Goal: Task Accomplishment & Management: Use online tool/utility

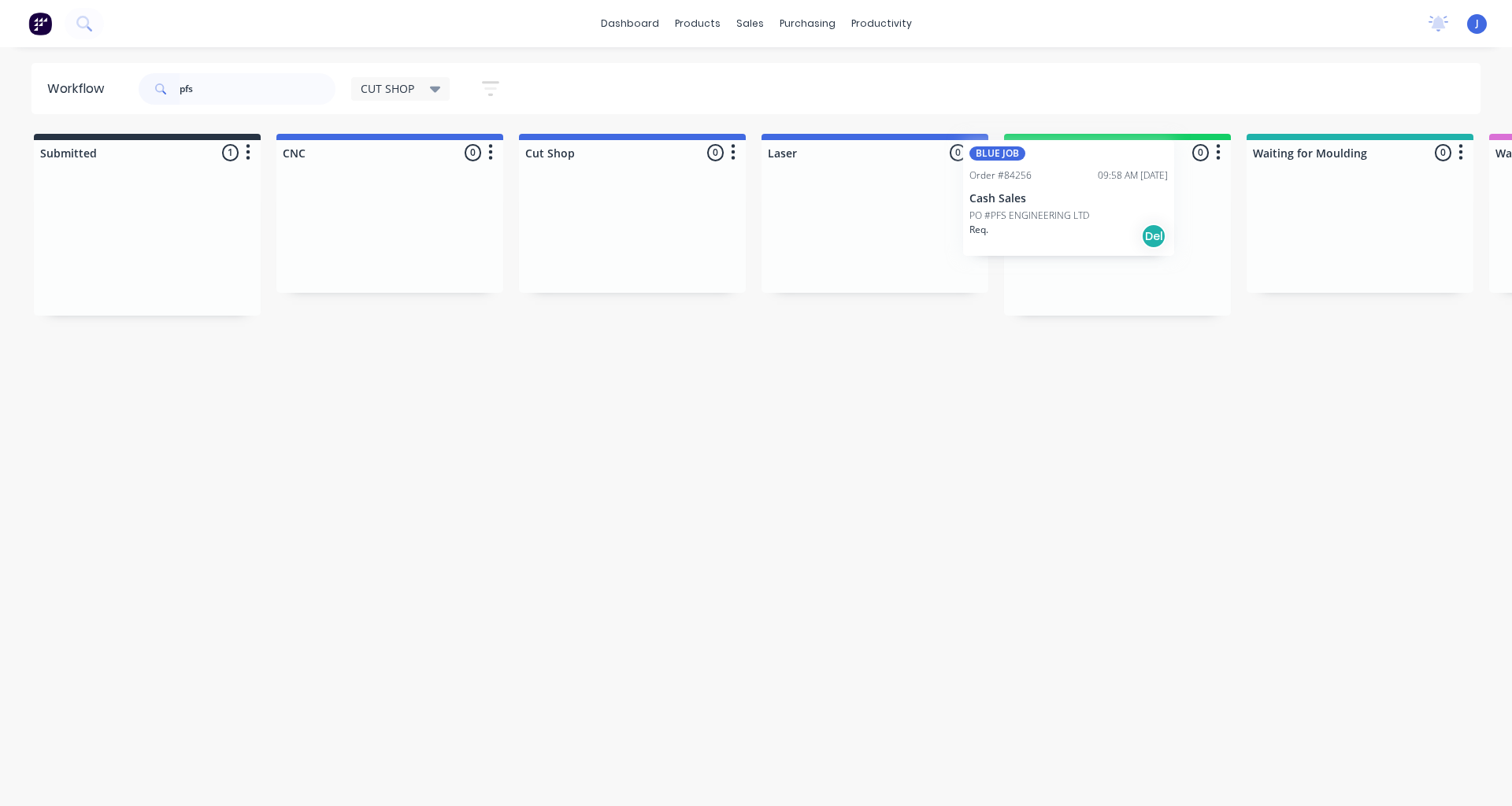
drag, startPoint x: 159, startPoint y: 260, endPoint x: 1101, endPoint y: 219, distance: 942.9
click at [1094, 238] on div at bounding box center [1117, 245] width 227 height 141
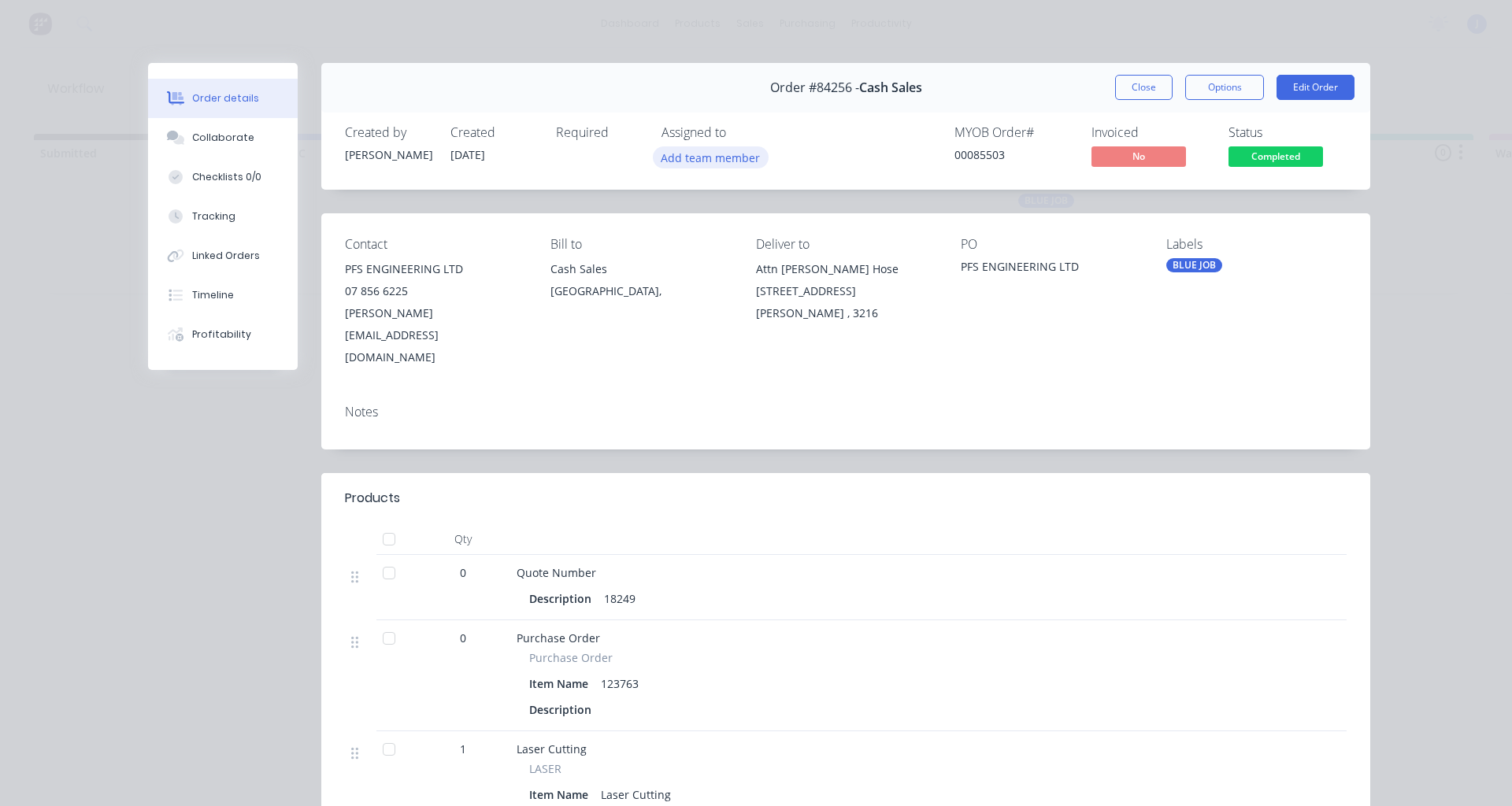
click at [695, 163] on button "Add team member" at bounding box center [711, 157] width 116 height 21
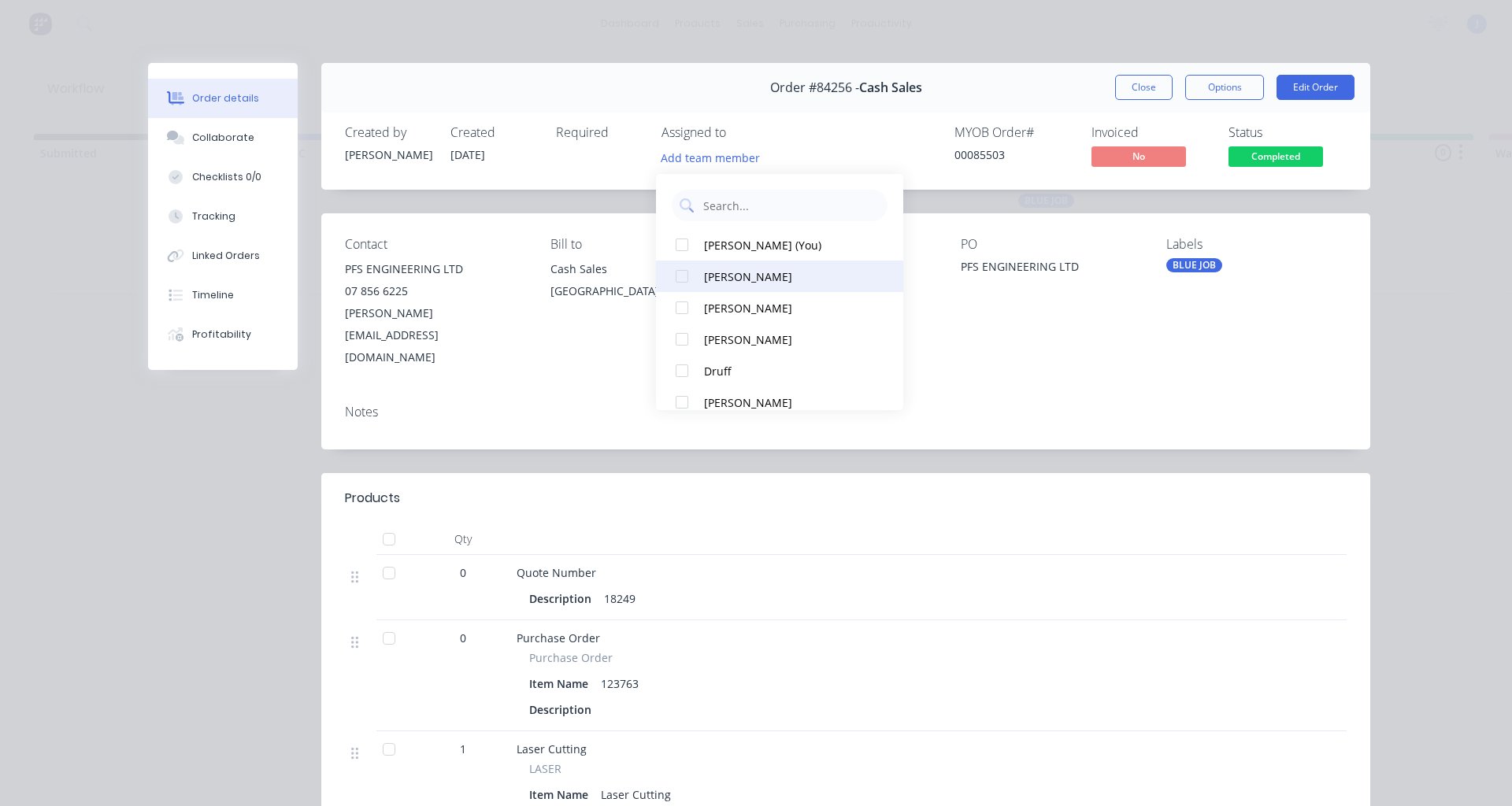
click at [684, 278] on div at bounding box center [682, 276] width 31 height 31
click at [1121, 90] on button "Close" at bounding box center [1144, 88] width 58 height 25
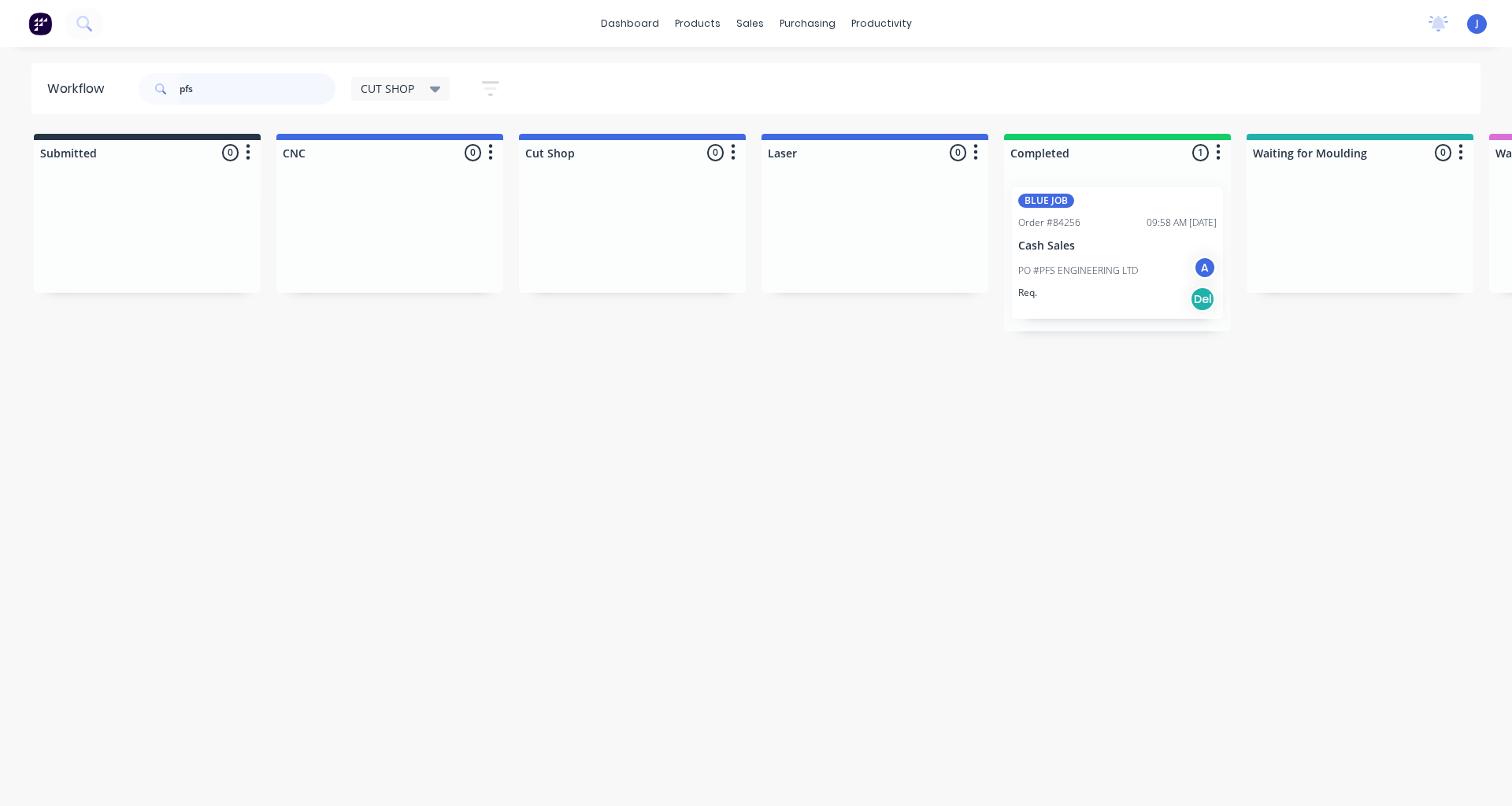
drag, startPoint x: 241, startPoint y: 100, endPoint x: 0, endPoint y: 108, distance: 241.1
click at [0, 108] on div "Workflow pfs CUT SHOP Save new view None edit CUT SHOP (Default) edit DISPATCH …" at bounding box center [756, 89] width 1512 height 52
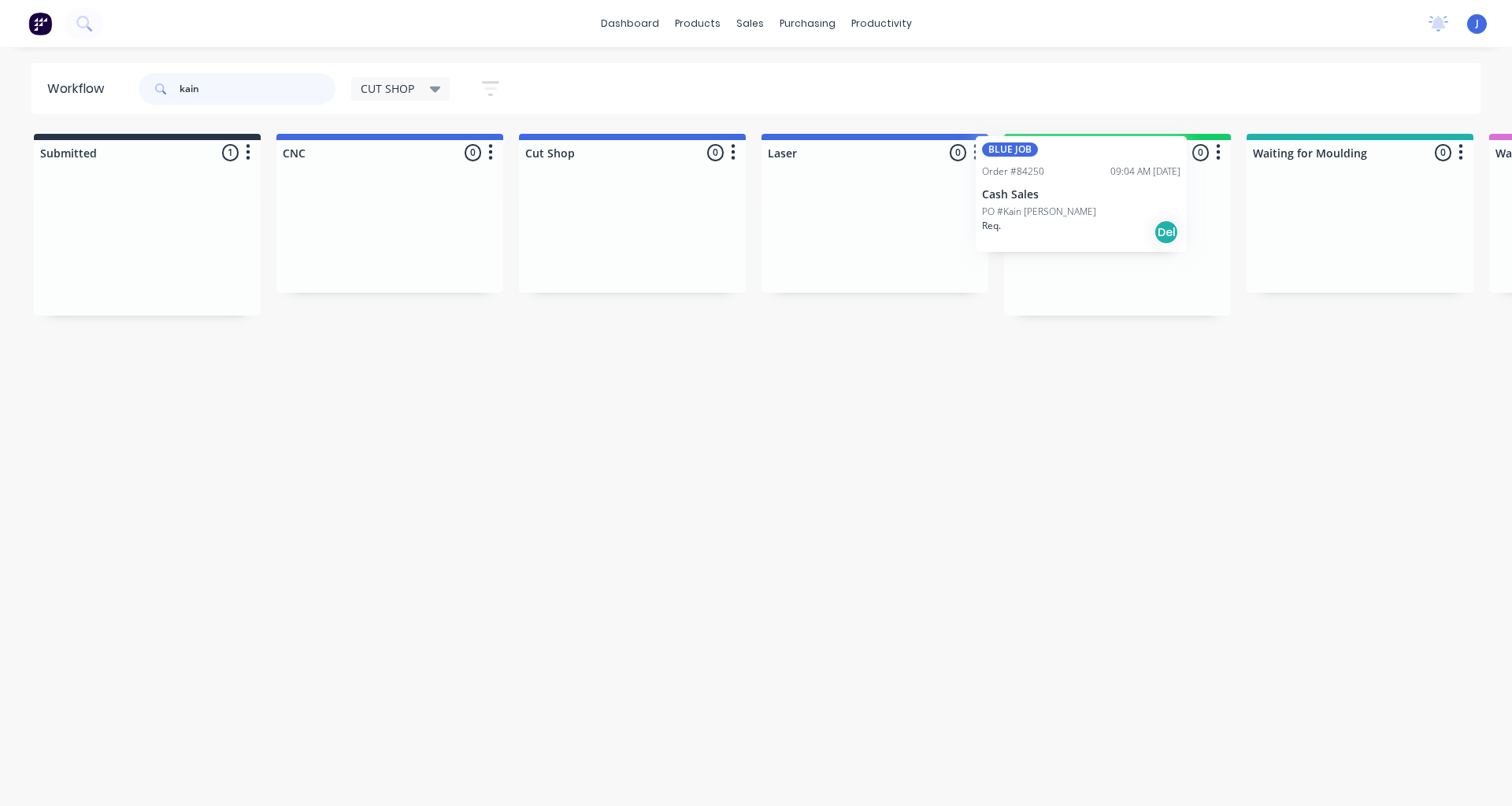
drag, startPoint x: 119, startPoint y: 288, endPoint x: 1068, endPoint y: 242, distance: 950.1
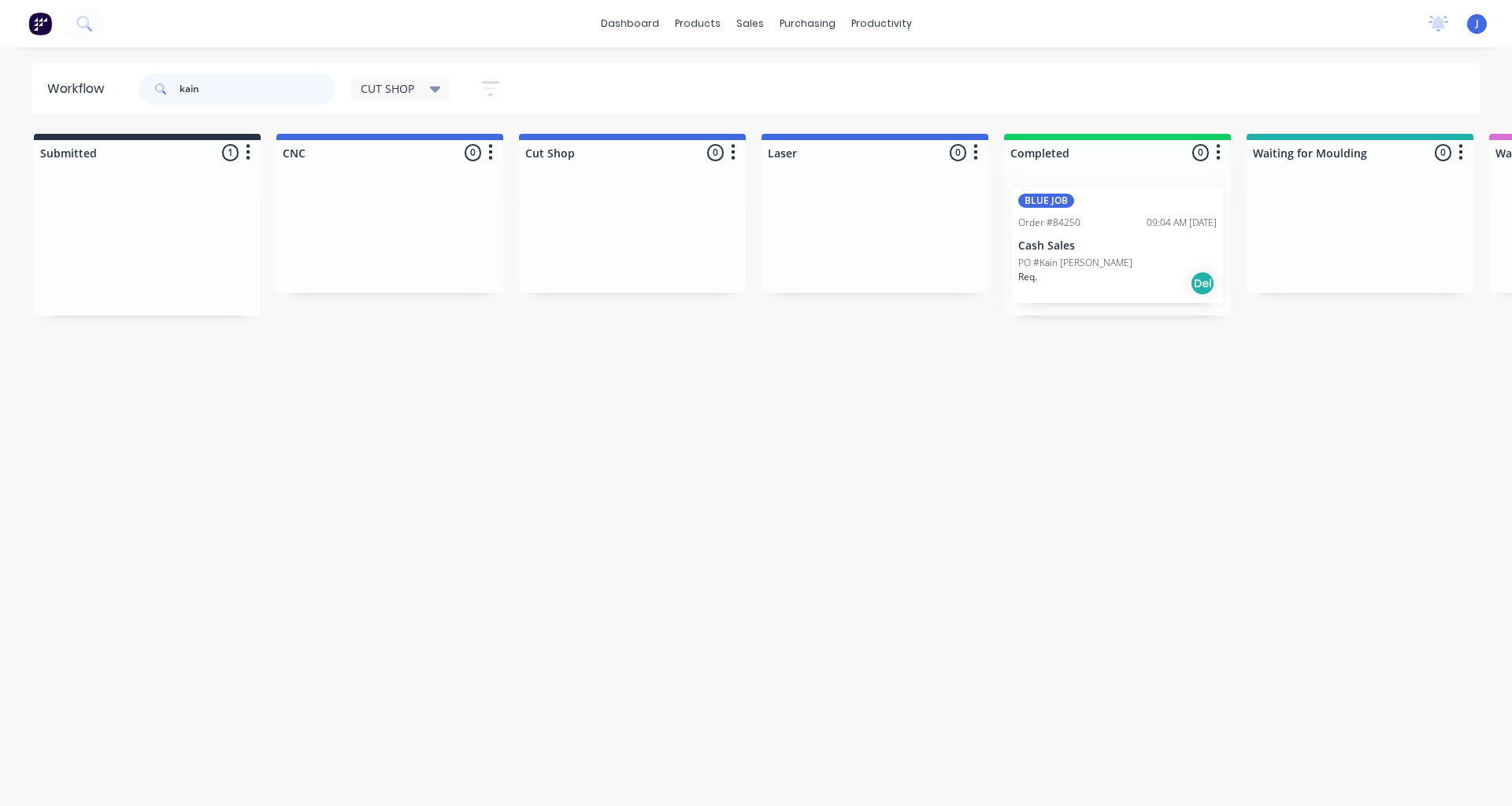
type input "kain"
click at [1068, 242] on div at bounding box center [1117, 245] width 227 height 141
click at [1048, 236] on div "BLUE JOB Order #84250 09:04 AM [DATE] Cash Sales PO #Kain [PERSON_NAME] Req. Del" at bounding box center [1117, 245] width 212 height 116
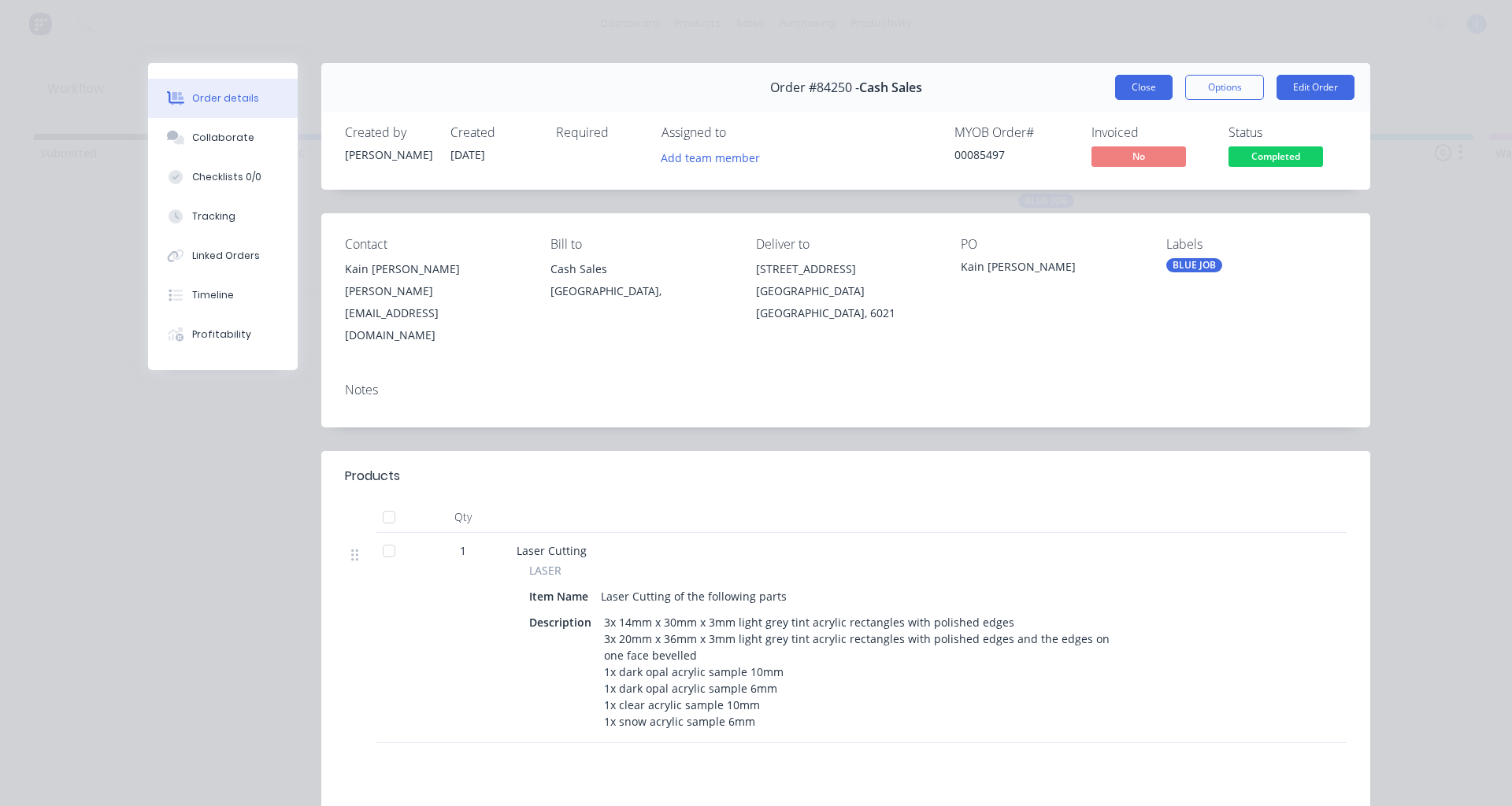
click at [1129, 90] on button "Close" at bounding box center [1144, 88] width 58 height 25
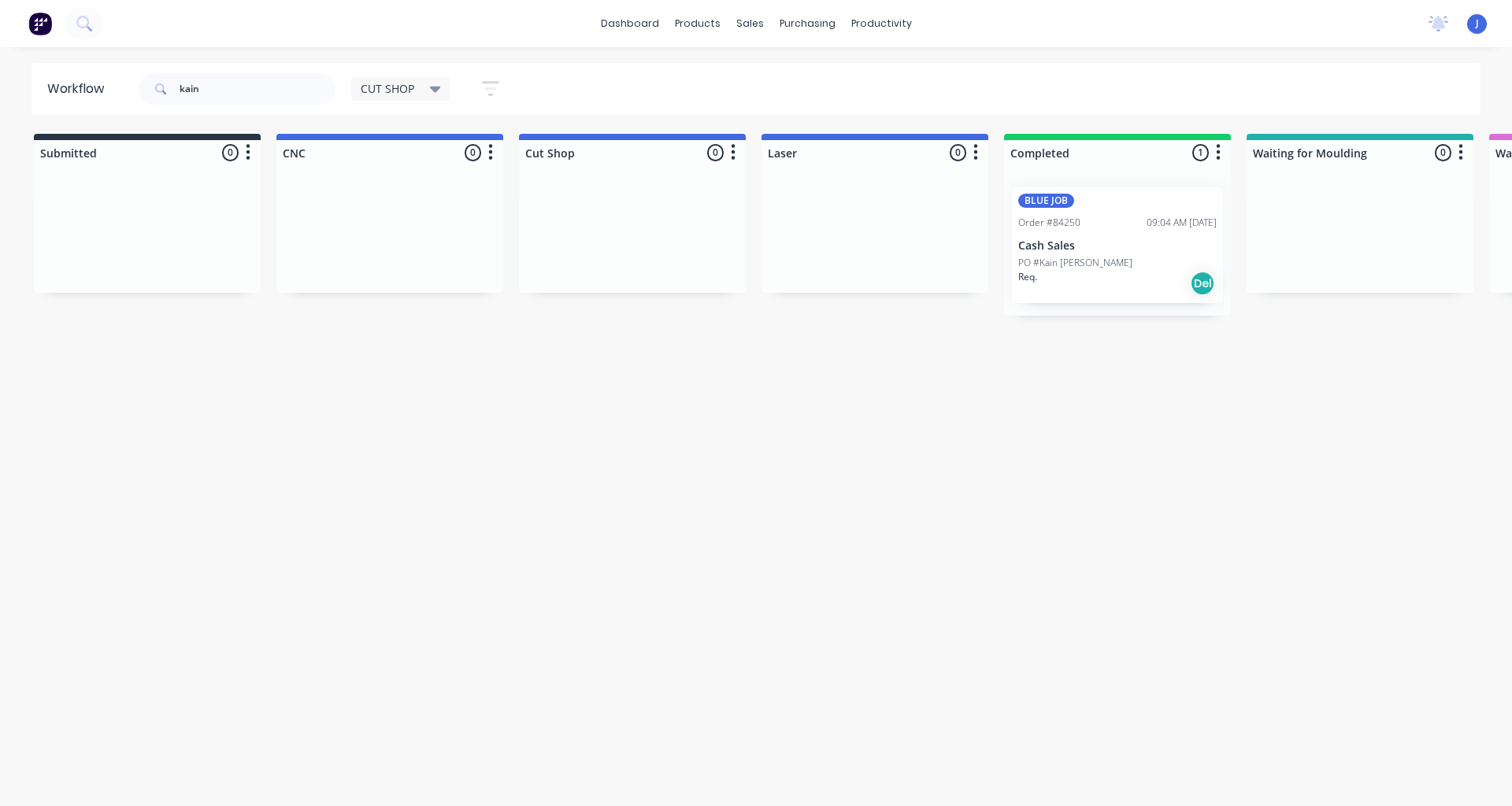
click at [1094, 273] on div "Req. Del" at bounding box center [1118, 283] width 199 height 26
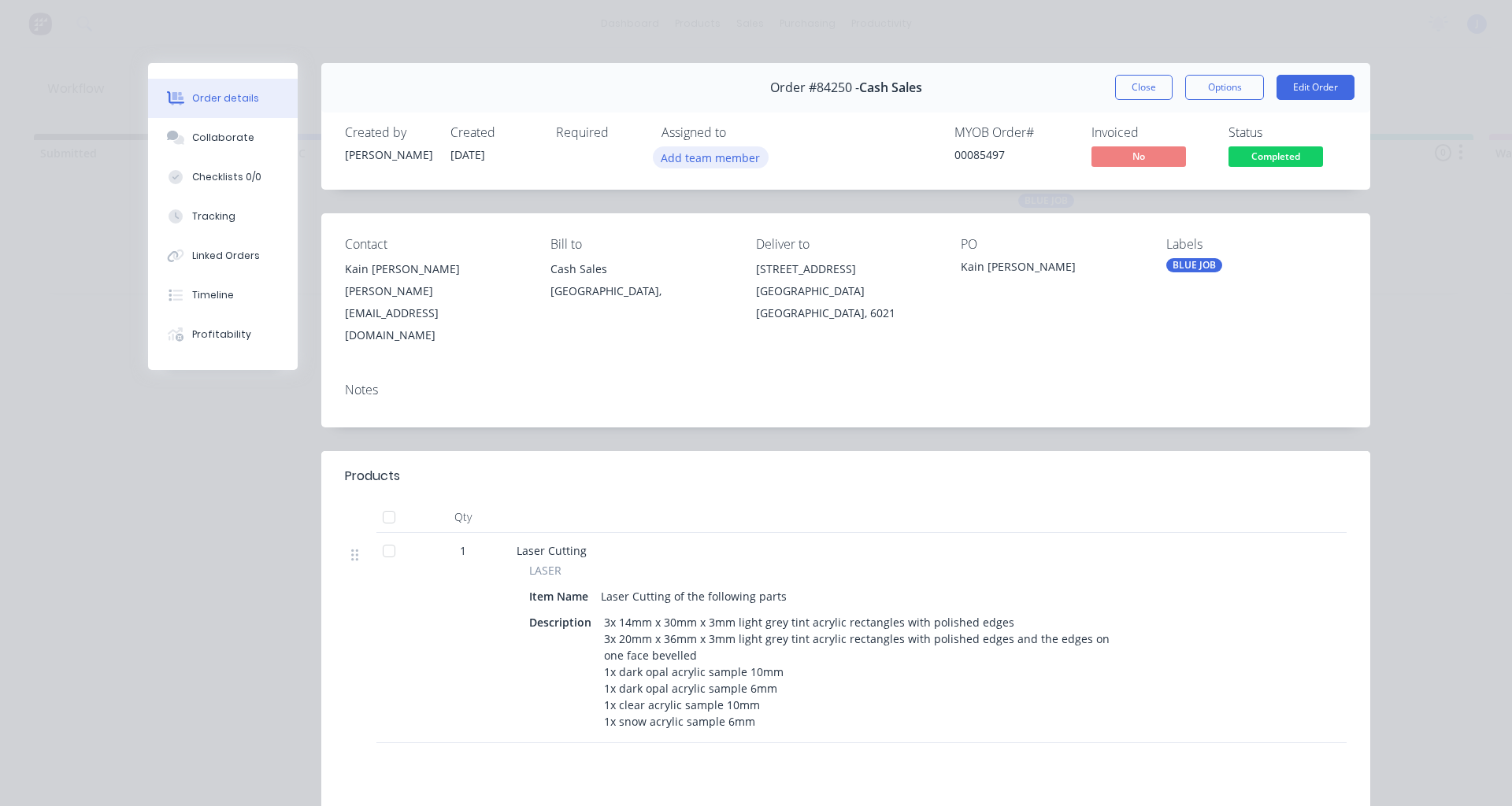
click at [662, 156] on button "Add team member" at bounding box center [711, 157] width 116 height 21
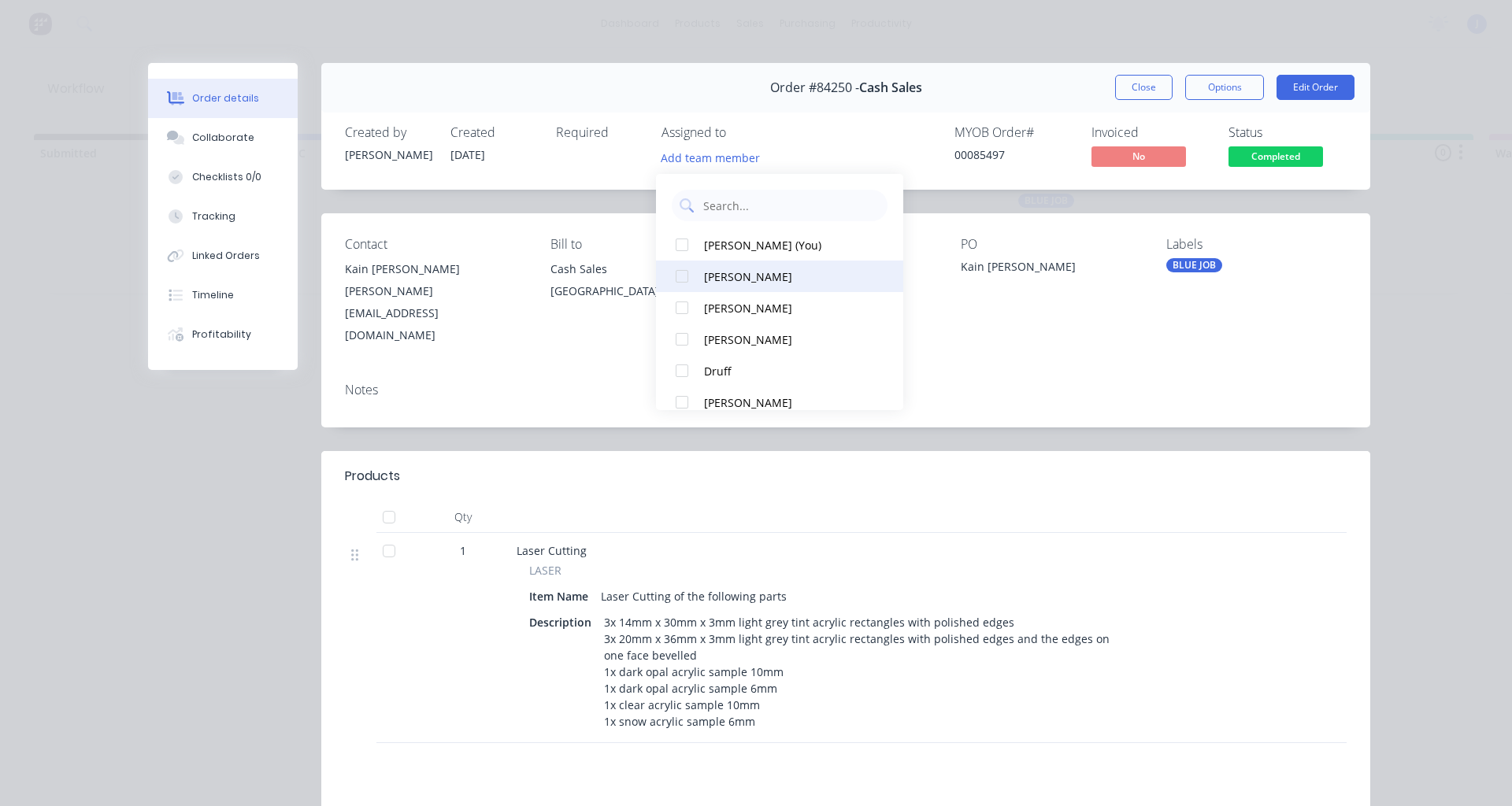
click at [685, 278] on div at bounding box center [682, 276] width 31 height 31
click at [1126, 78] on button "Close" at bounding box center [1144, 88] width 58 height 25
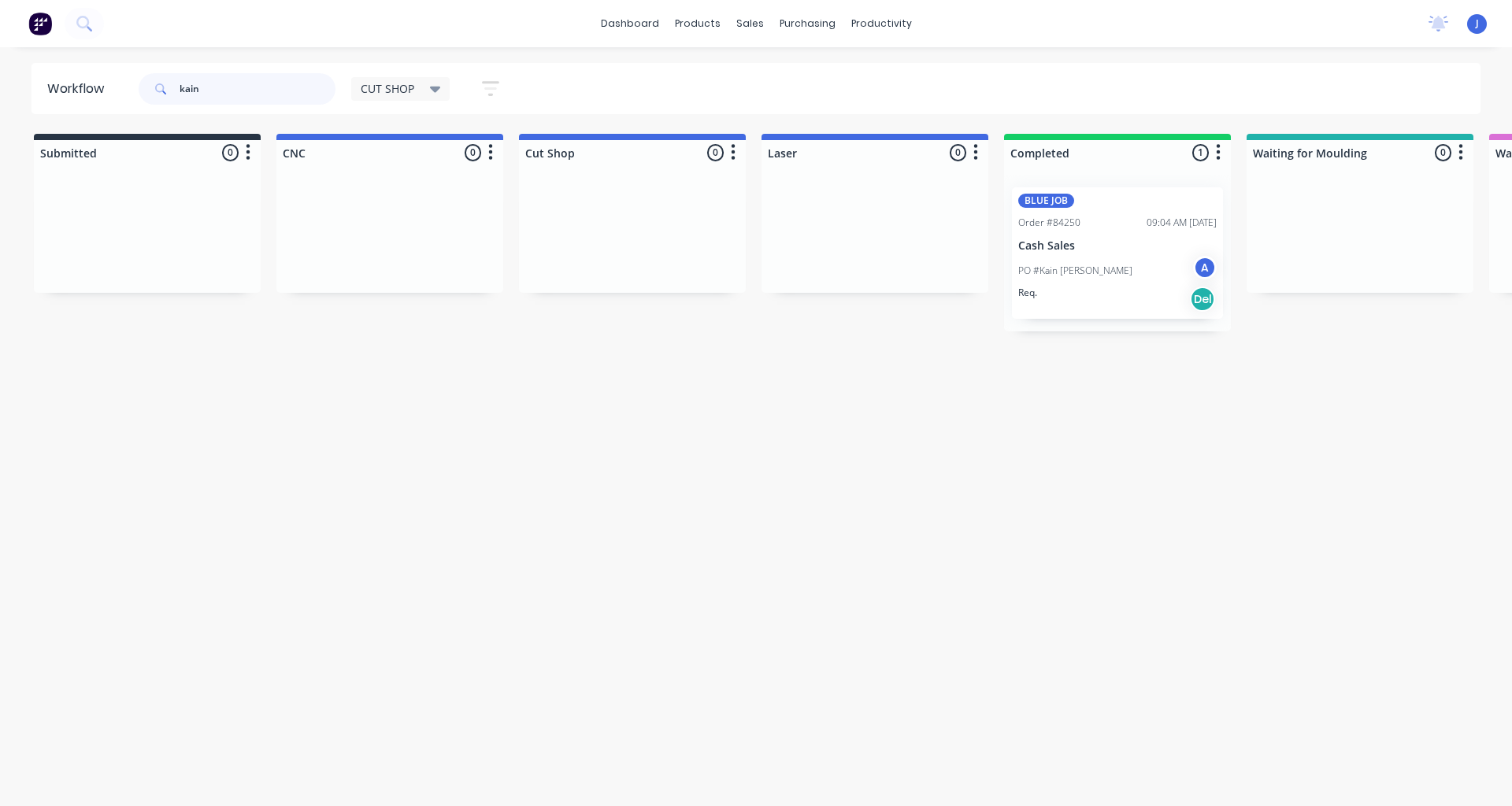
drag, startPoint x: 238, startPoint y: 84, endPoint x: 65, endPoint y: 89, distance: 173.1
click at [65, 89] on header "Workflow kain CUT SHOP Save new view None edit CUT SHOP (Default) edit DISPATCH…" at bounding box center [756, 89] width 1450 height 52
